Goal: Book appointment/travel/reservation

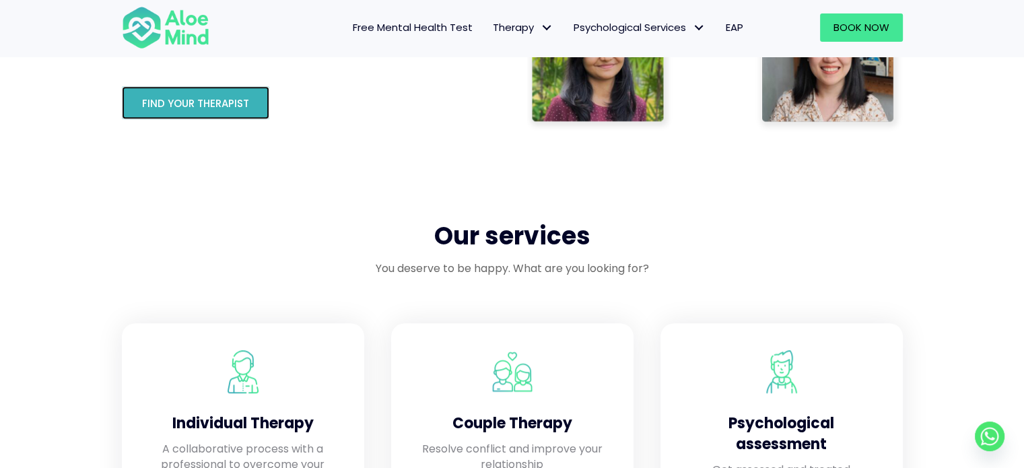
click at [231, 106] on span "Find your therapist" at bounding box center [195, 103] width 107 height 14
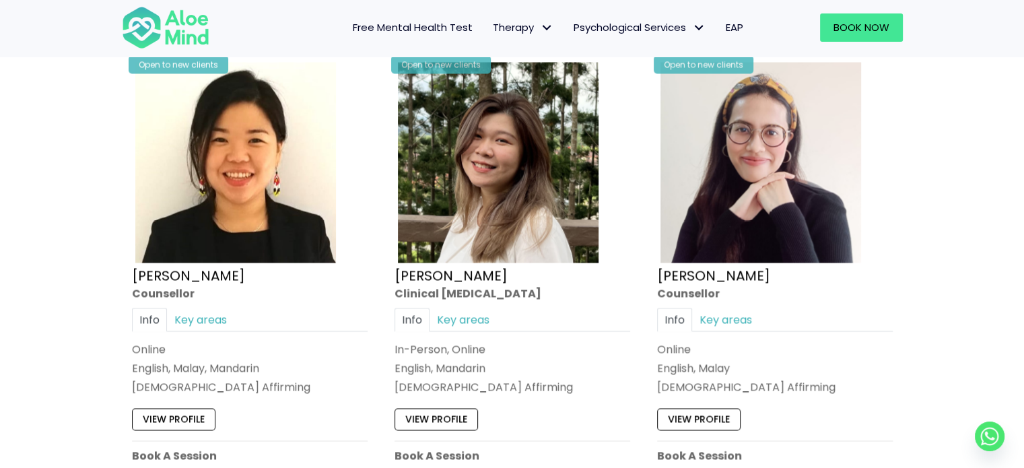
scroll to position [2210, 0]
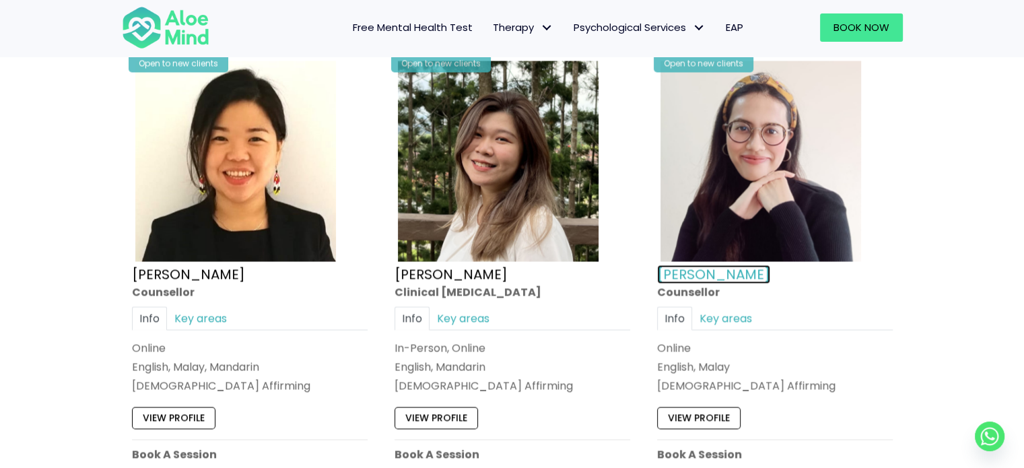
click at [673, 273] on link "Natasha" at bounding box center [713, 273] width 113 height 19
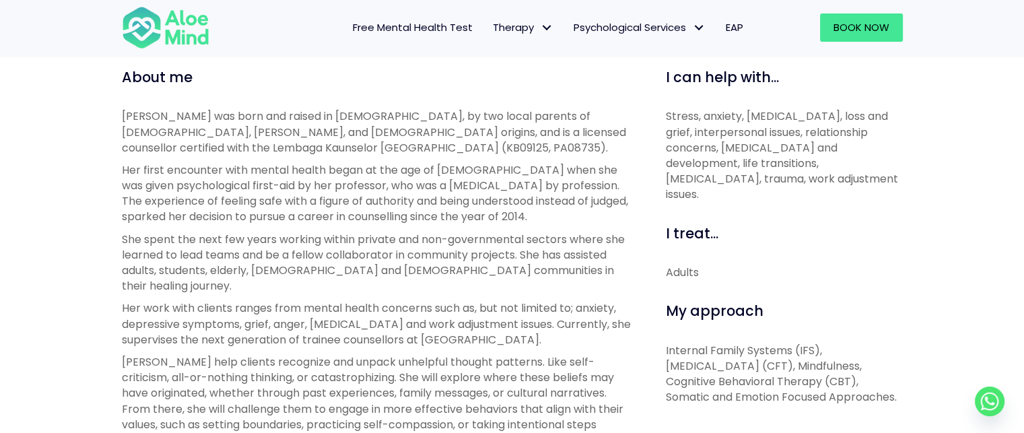
scroll to position [469, 0]
drag, startPoint x: 669, startPoint y: 114, endPoint x: 794, endPoint y: 178, distance: 140.3
click at [794, 178] on p "Stress, anxiety, depression, loss and grief, interpersonal issues, relationship…" at bounding box center [784, 155] width 237 height 94
drag, startPoint x: 669, startPoint y: 252, endPoint x: 711, endPoint y: 260, distance: 43.1
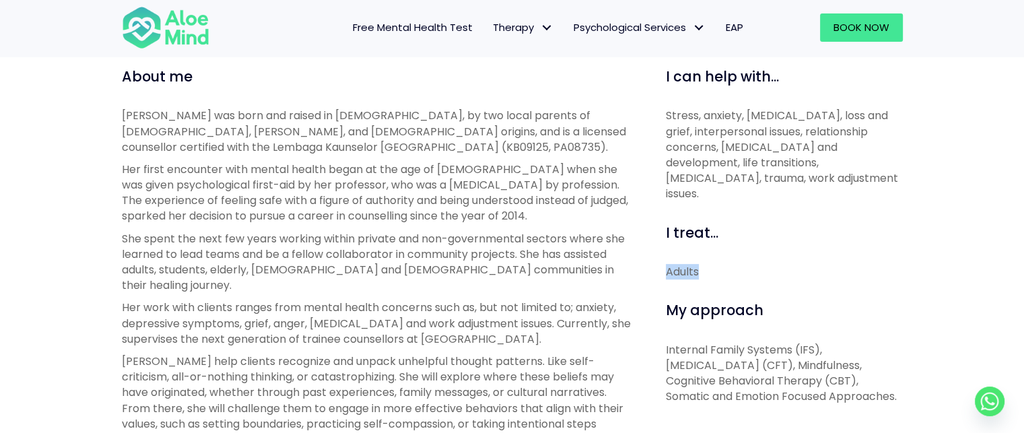
click at [711, 264] on div "Adults" at bounding box center [784, 271] width 237 height 15
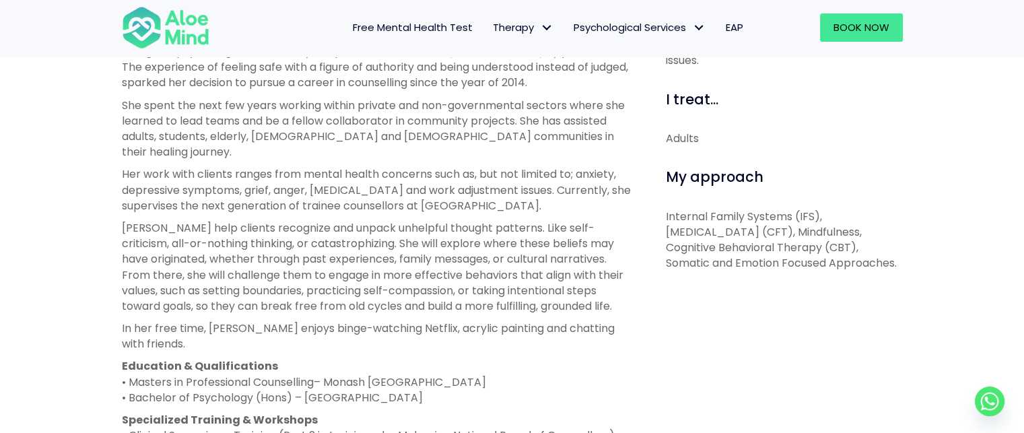
scroll to position [605, 0]
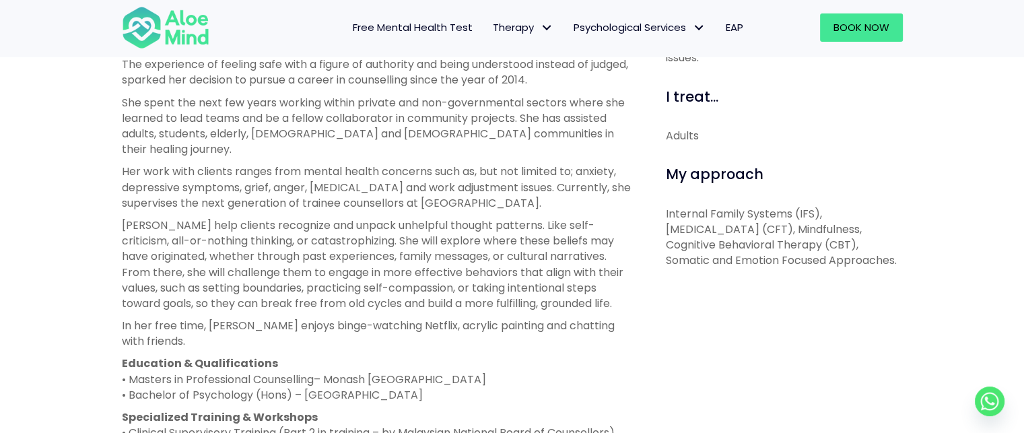
drag, startPoint x: 667, startPoint y: 195, endPoint x: 889, endPoint y: 259, distance: 231.2
click at [889, 259] on div "I can help with... Stress, anxiety, depression, loss and grief, interpersonal i…" at bounding box center [779, 281] width 267 height 701
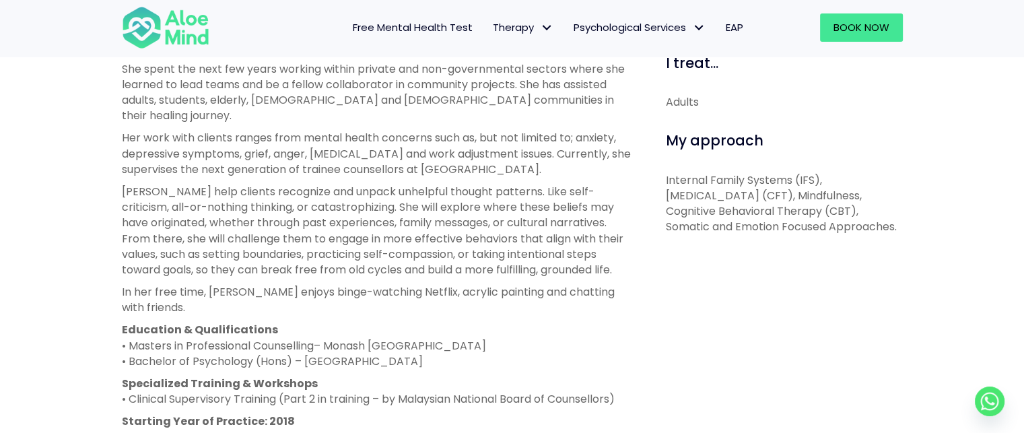
scroll to position [638, 0]
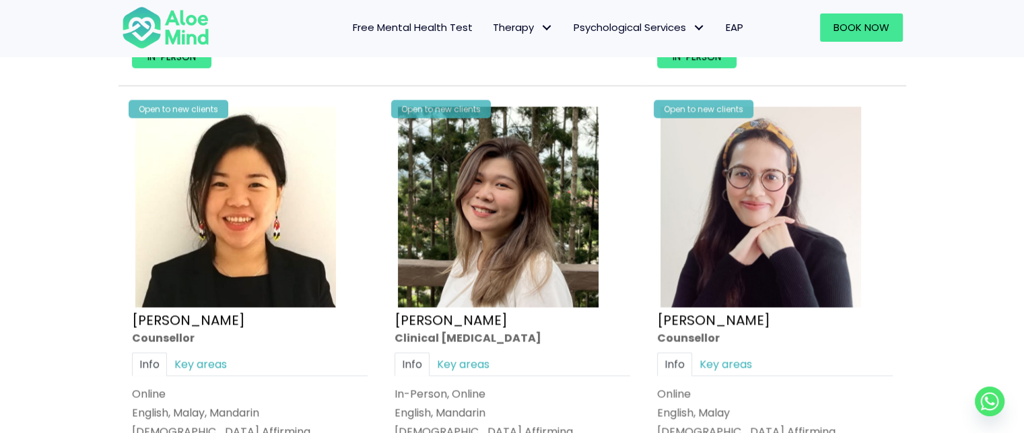
scroll to position [2170, 0]
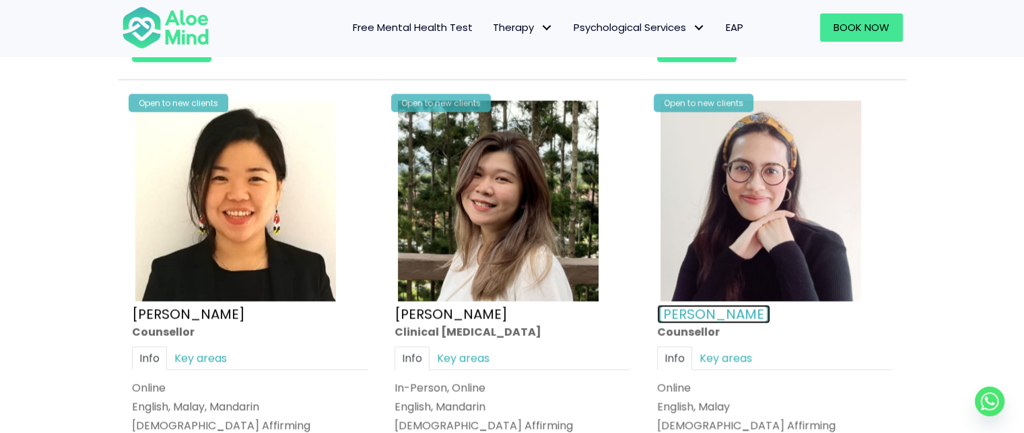
click at [677, 310] on link "[PERSON_NAME]" at bounding box center [713, 313] width 113 height 19
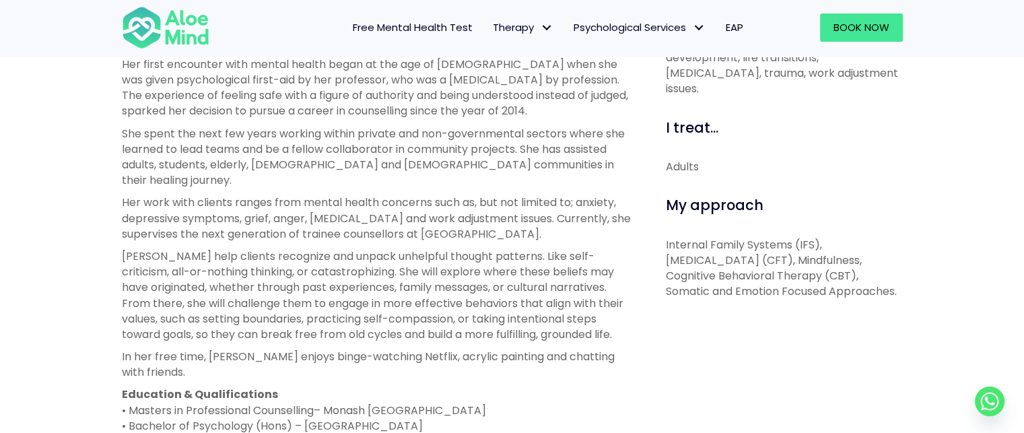
scroll to position [572, 0]
click at [843, 26] on span "Book Now" at bounding box center [862, 27] width 56 height 14
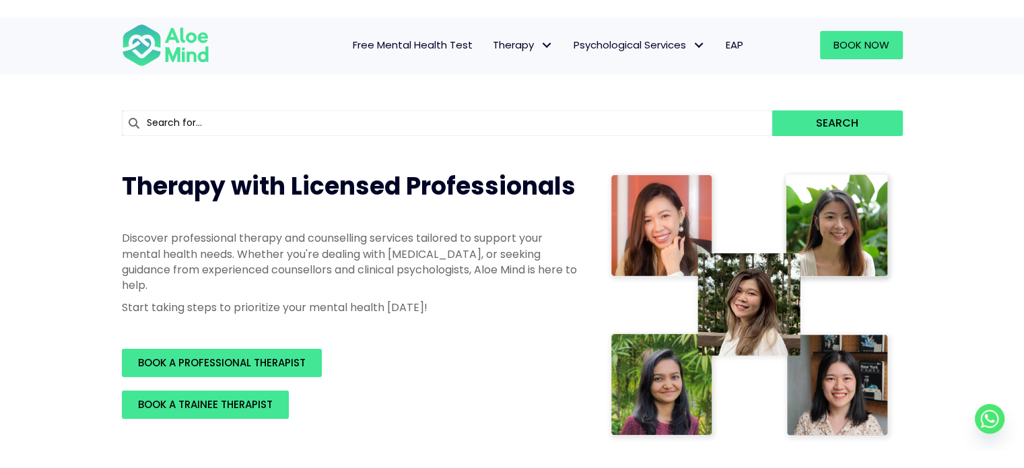
scroll to position [89, 0]
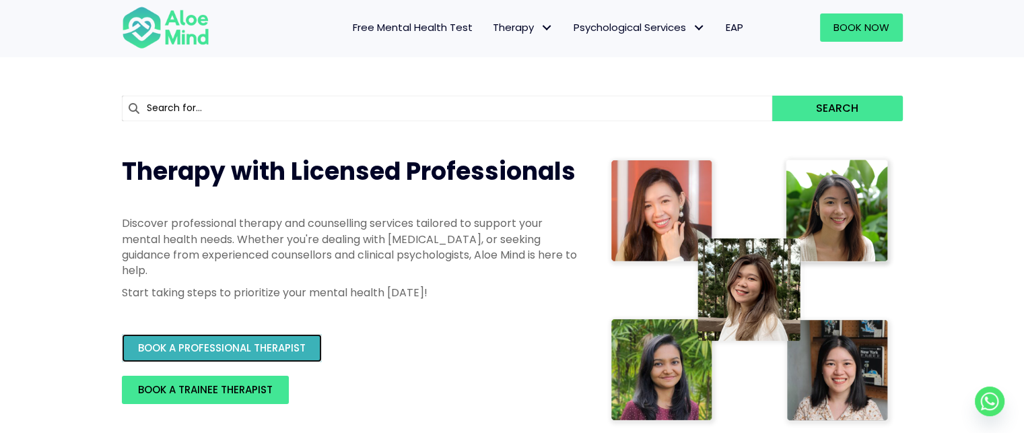
click at [299, 338] on link "BOOK A PROFESSIONAL THERAPIST" at bounding box center [222, 348] width 200 height 28
